Goal: Information Seeking & Learning: Learn about a topic

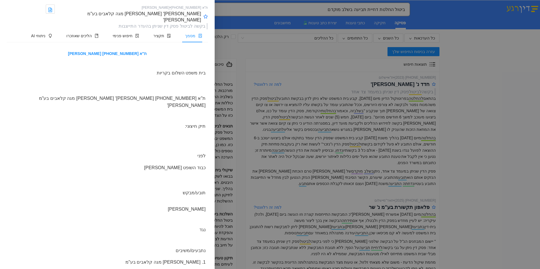
scroll to position [1131, 0]
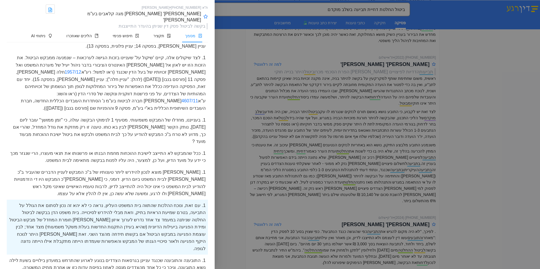
click at [304, 130] on div at bounding box center [270, 134] width 540 height 269
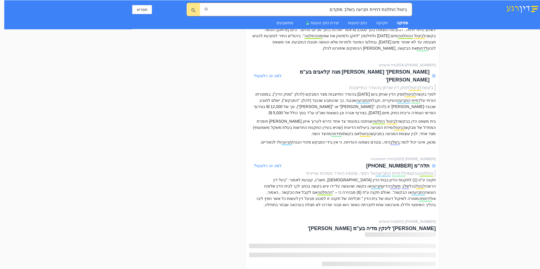
scroll to position [1383, 0]
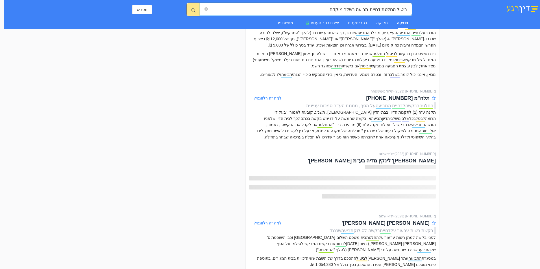
drag, startPoint x: 335, startPoint y: 7, endPoint x: 467, endPoint y: 25, distance: 133.8
click at [467, 25] on div "ביטול החלטת דחיית תביעה בשלב מוקדם ביטול החלטת דחיית תביעה בשלב מוקדם תפריט פסי…" at bounding box center [272, 14] width 536 height 29
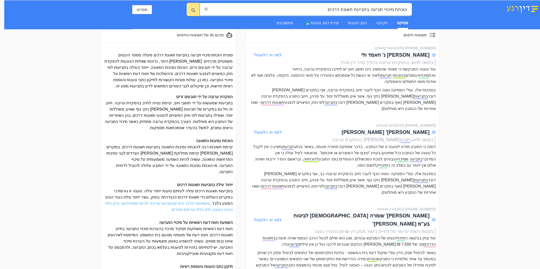
scroll to position [28, 0]
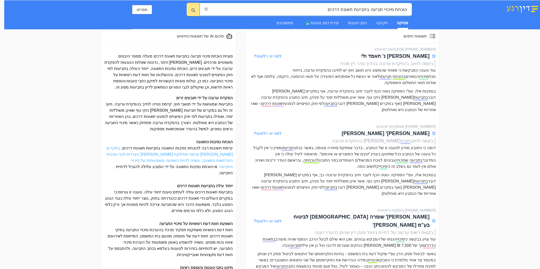
click at [216, 155] on link "במקרים [PERSON_NAME] קיימת מחלוקת [PERSON_NAME] הצדדים לגבי נסיבות התרחשות התאו…" at bounding box center [169, 157] width 126 height 23
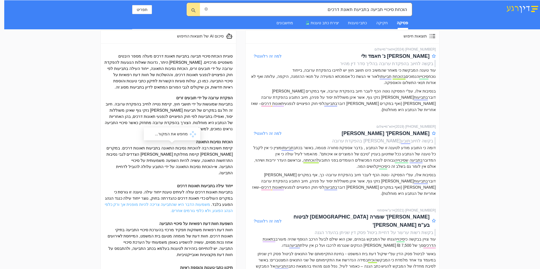
click at [205, 202] on link "משמעות הדבר היא שהתביעה צריכה להיות מופנית אך ורק כלפי הנהג הפוגע, ולא כלפי גור…" at bounding box center [169, 207] width 128 height 11
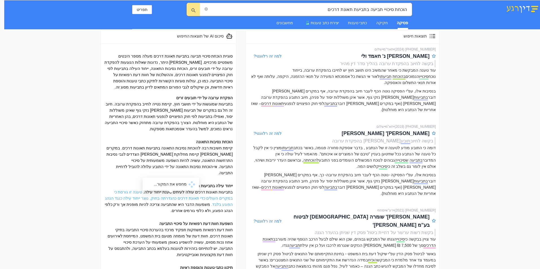
click at [217, 192] on link "טענה זו גורסת כי במקרים העולים כדי תאונת דרכים כהגדרתה בחוק, נוצר ייחוד עילה כנ…" at bounding box center [169, 198] width 128 height 17
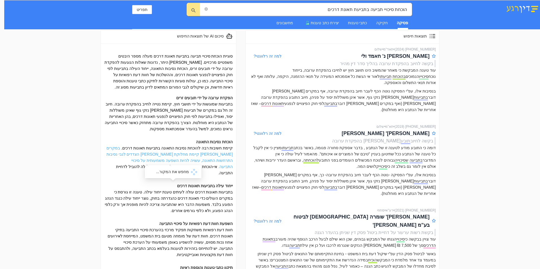
click at [206, 152] on link "במקרים [PERSON_NAME] קיימת מחלוקת [PERSON_NAME] הצדדים לגבי נסיבות התרחשות התאו…" at bounding box center [169, 157] width 126 height 23
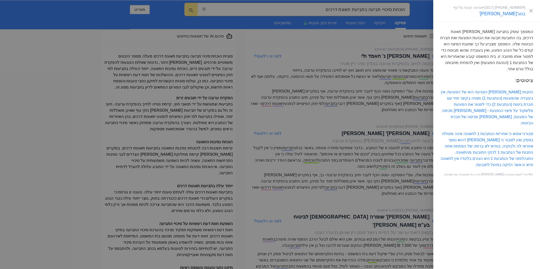
click at [205, 158] on div at bounding box center [270, 134] width 540 height 269
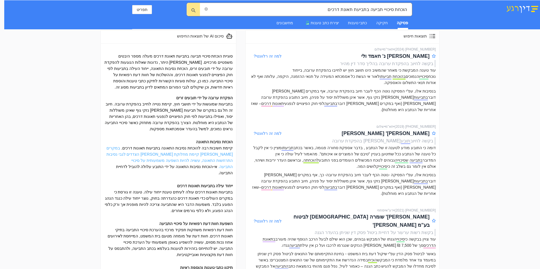
click at [174, 153] on link "במקרים [PERSON_NAME] קיימת מחלוקת [PERSON_NAME] הצדדים לגבי נסיבות התרחשות התאו…" at bounding box center [169, 157] width 126 height 23
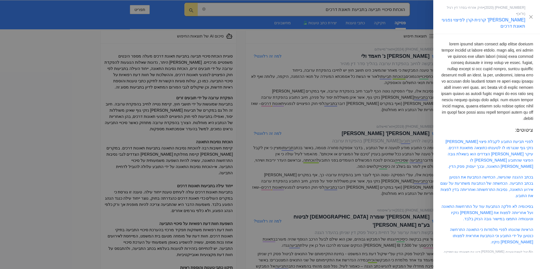
click at [287, 197] on div at bounding box center [270, 134] width 540 height 269
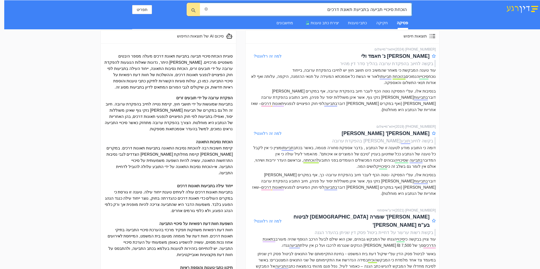
click at [330, 10] on input "הוכחת סיכויי תביעה בתביעת תאונת דרכים" at bounding box center [308, 9] width 198 height 7
type input "הוכחת סיכויי תביעה בתביעת תאונת דרכים נזקי רכוש"
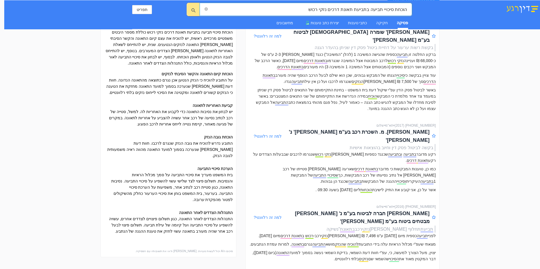
scroll to position [56, 0]
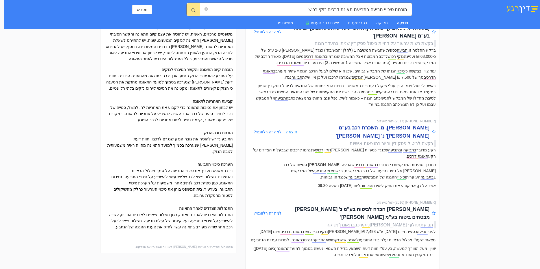
click at [420, 124] on div "[PERSON_NAME]. מ. השכרת רכב בע"מ [PERSON_NAME]' נ' [PERSON_NAME]'" at bounding box center [363, 132] width 132 height 16
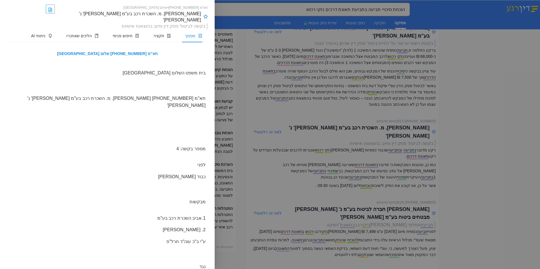
click at [51, 7] on link at bounding box center [50, 9] width 9 height 9
